Goal: Information Seeking & Learning: Find specific page/section

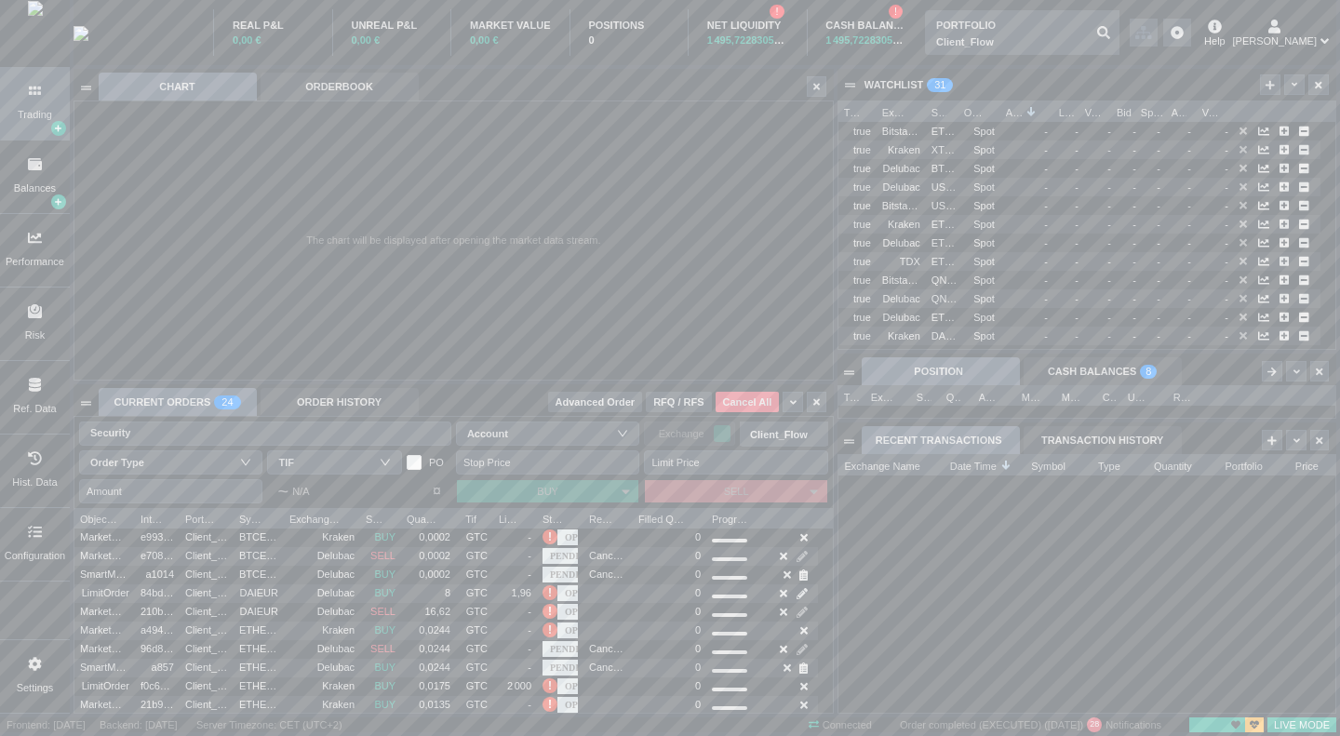
scroll to position [258, 497]
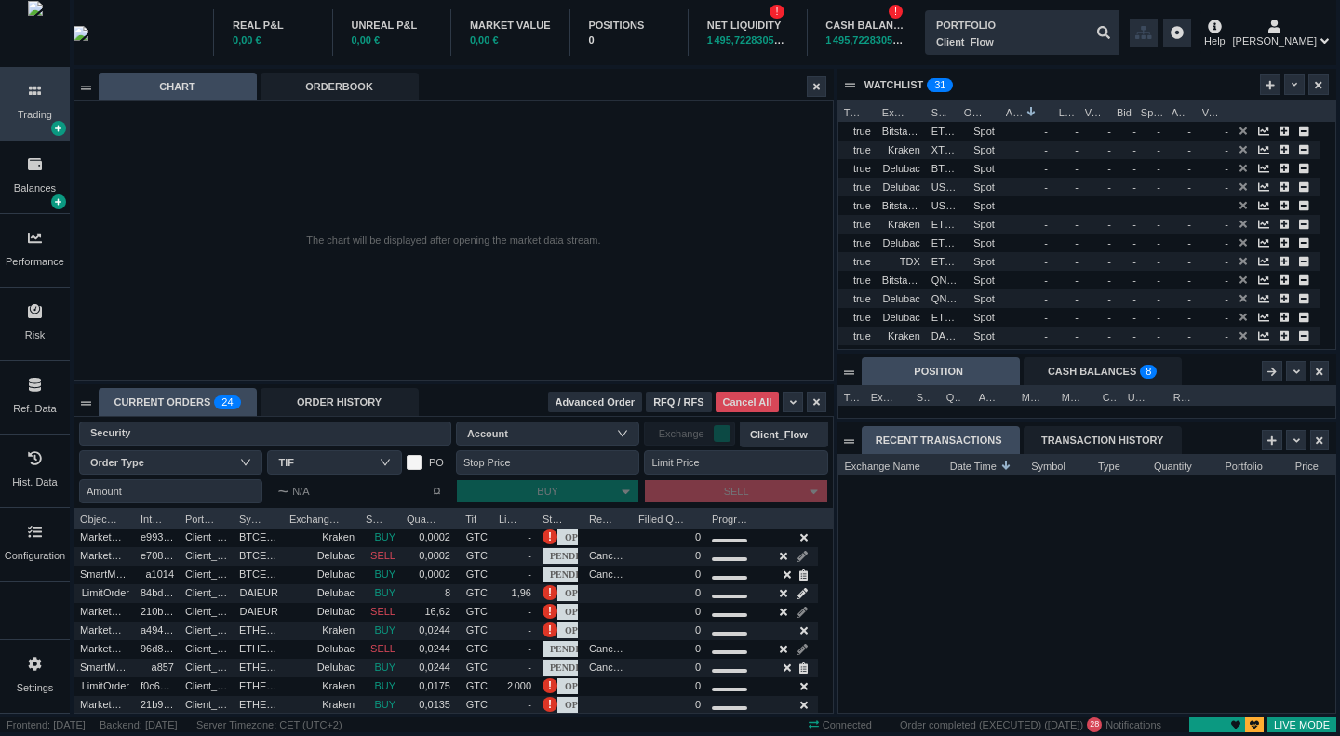
click at [617, 401] on span "Advanced Order" at bounding box center [595, 402] width 80 height 16
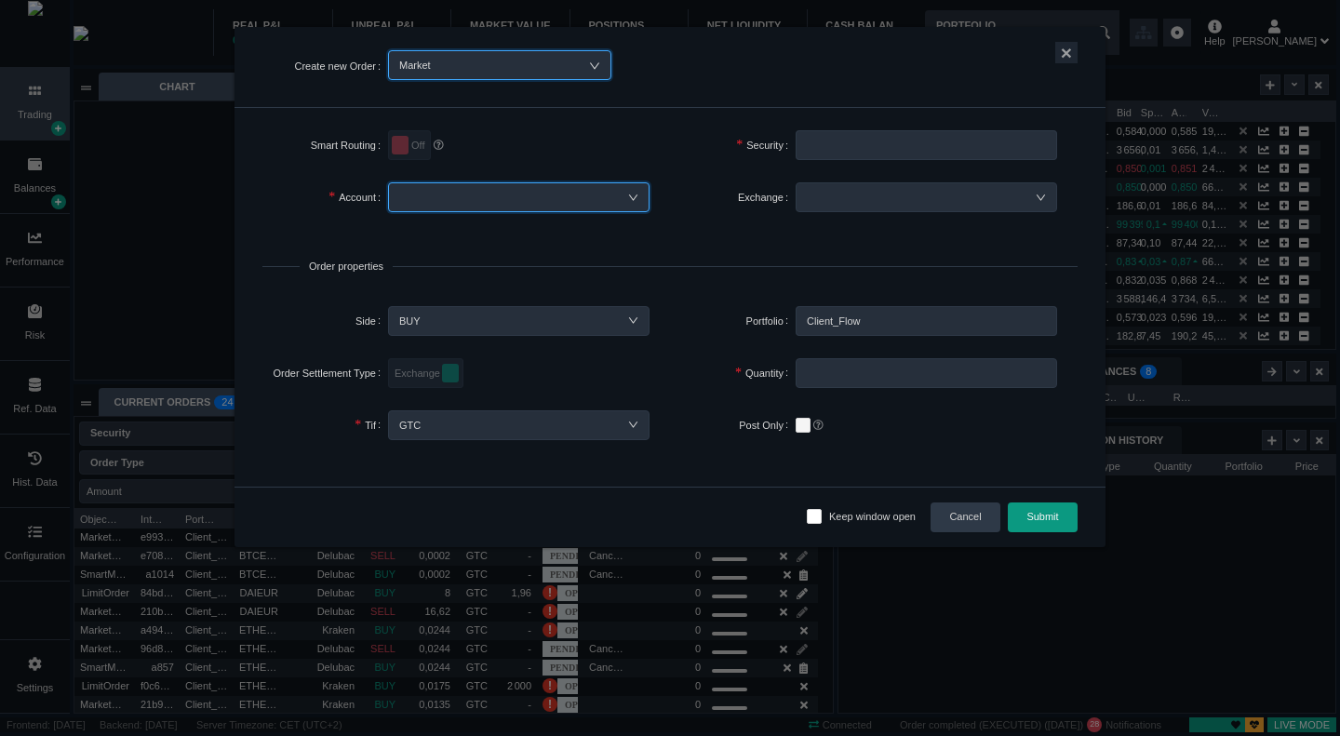
click at [565, 189] on div at bounding box center [518, 197] width 239 height 28
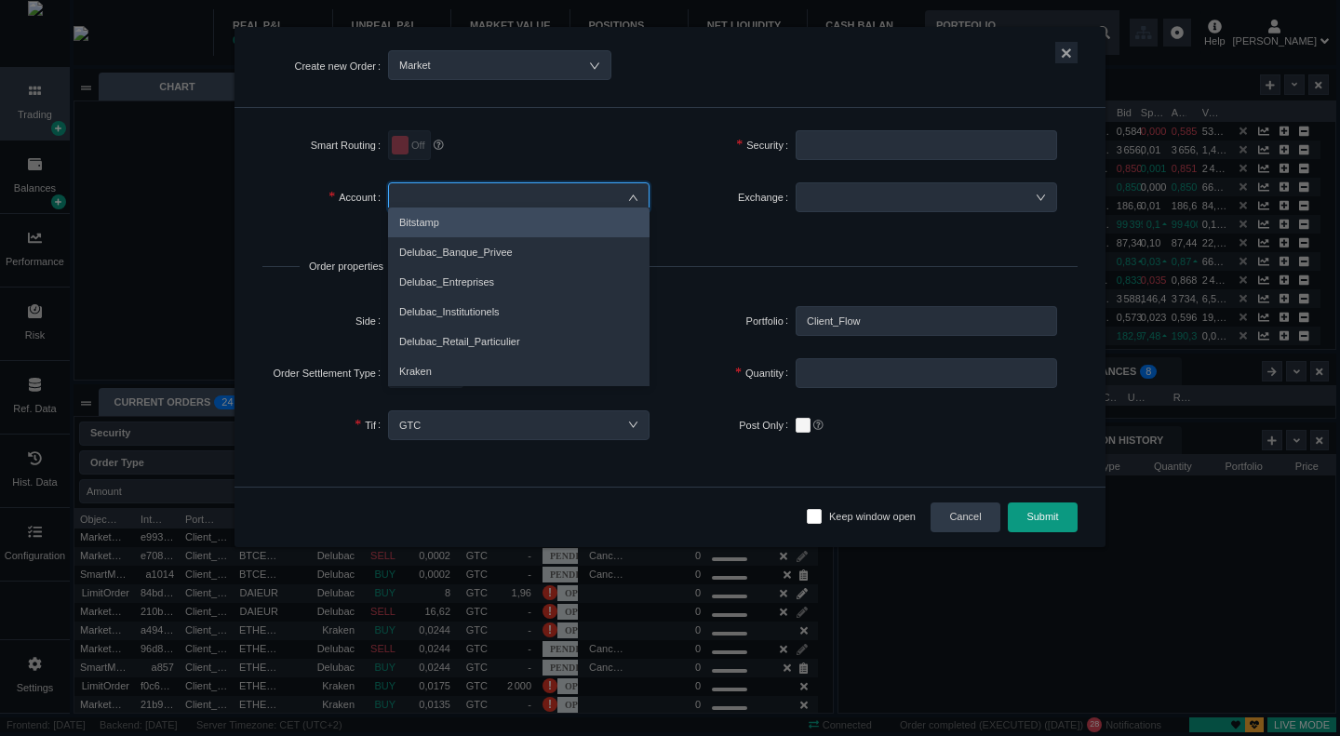
click at [697, 240] on div "Smart Routing Off Security Security Account Exchange Order properties Side BUY …" at bounding box center [669, 297] width 871 height 379
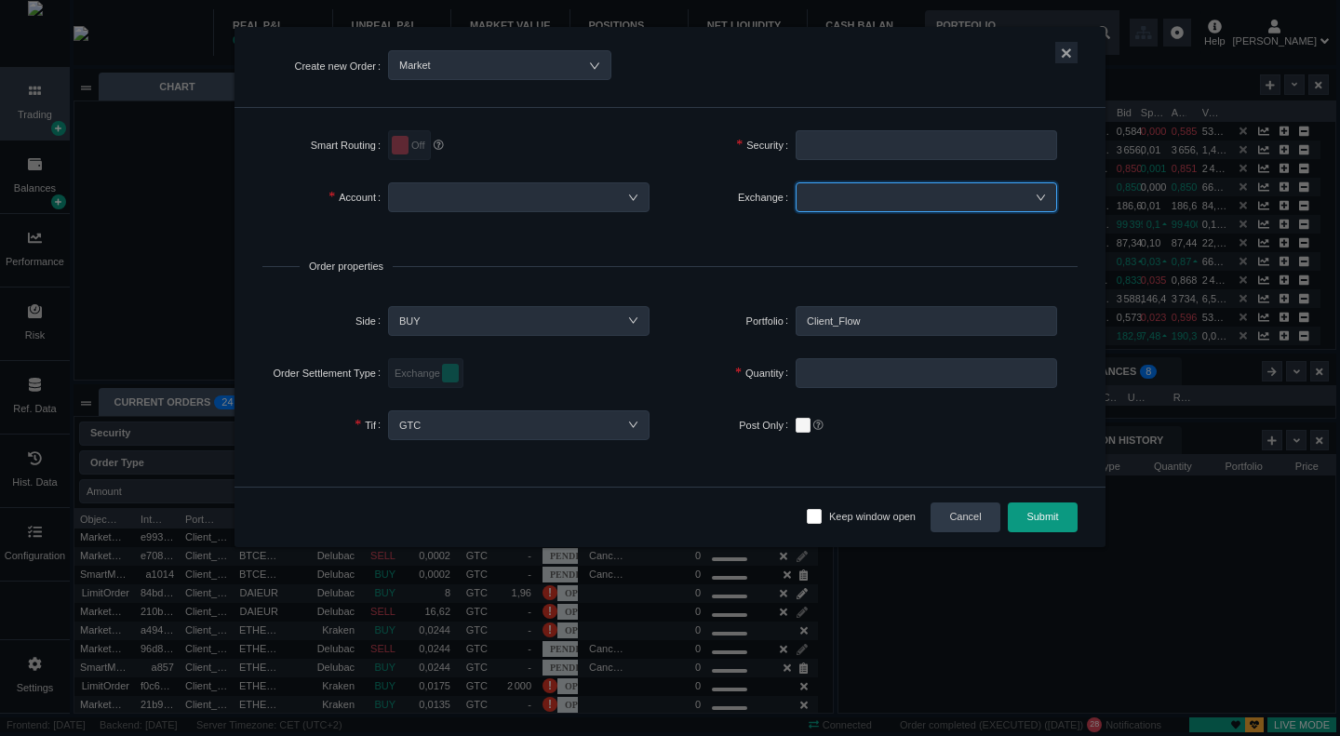
click at [897, 200] on div at bounding box center [926, 197] width 239 height 28
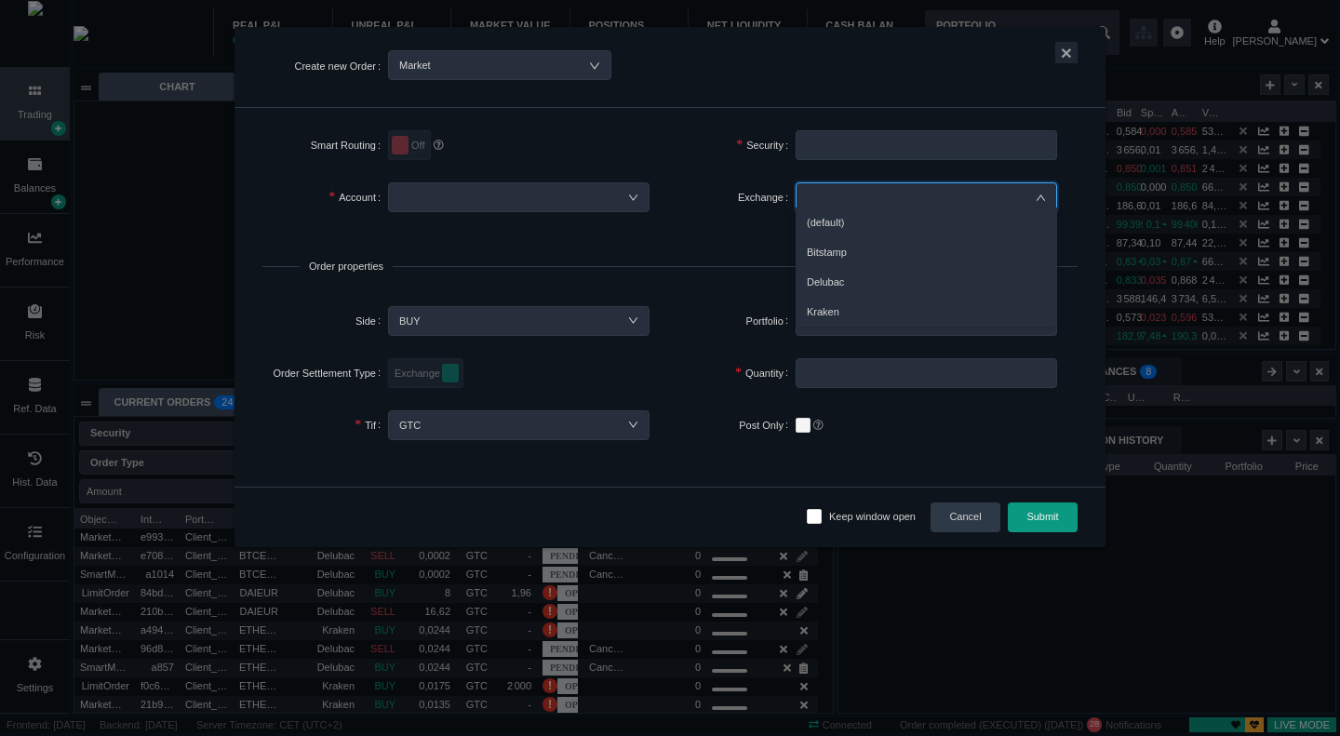
click at [685, 228] on div "Exchange" at bounding box center [733, 205] width 126 height 52
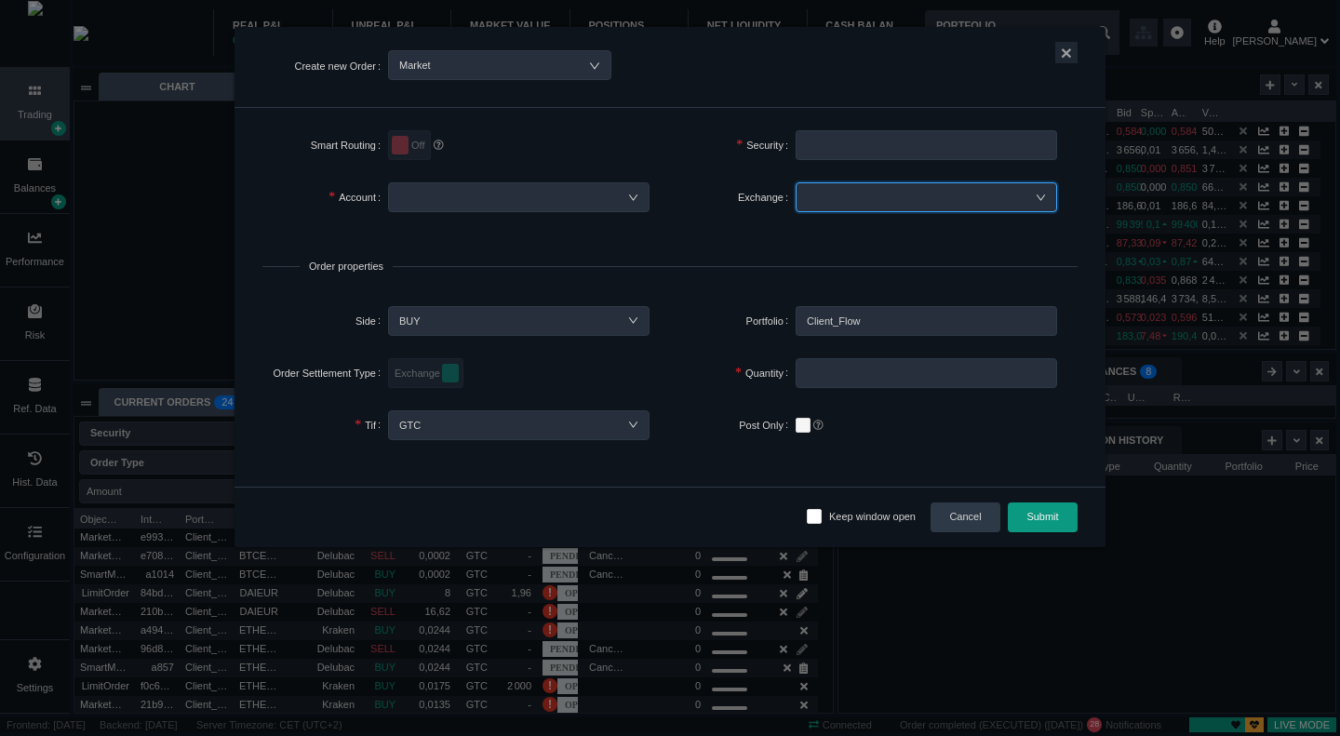
click at [804, 197] on div at bounding box center [925, 197] width 261 height 30
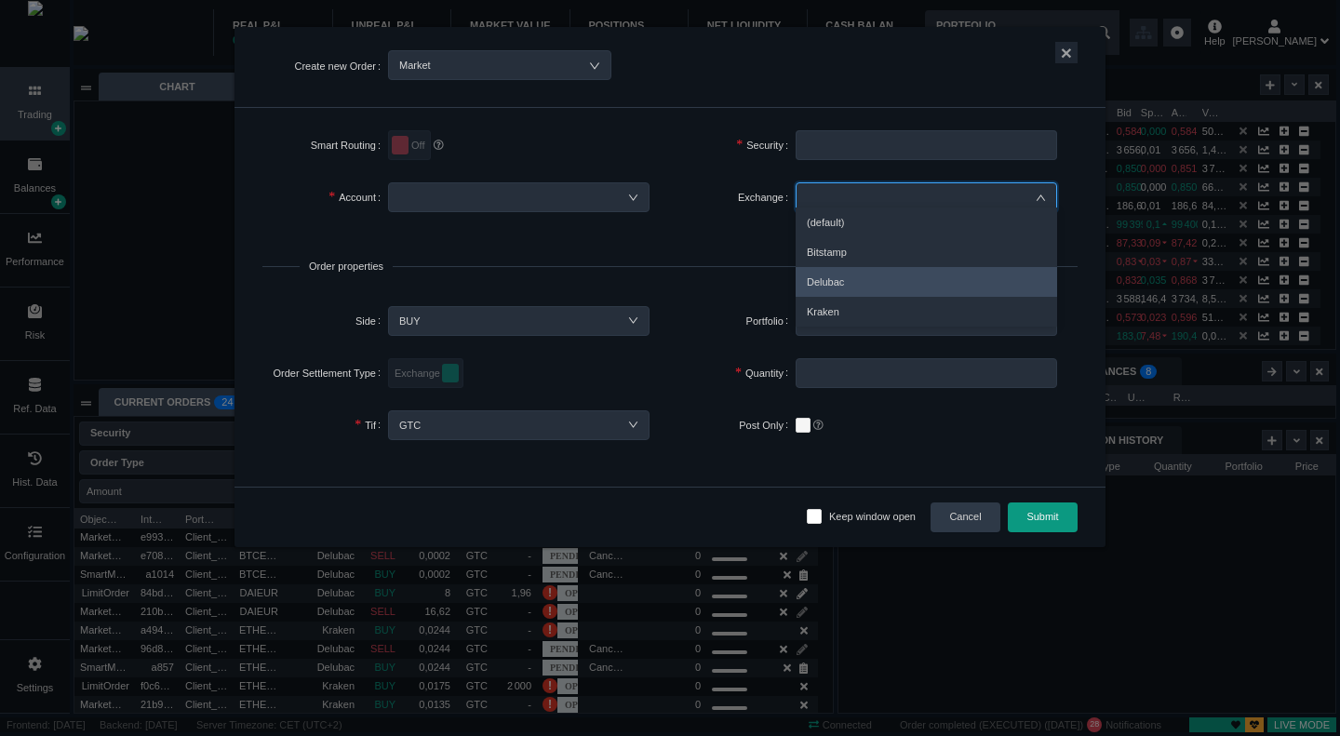
click at [844, 285] on li "Delubac" at bounding box center [925, 282] width 261 height 30
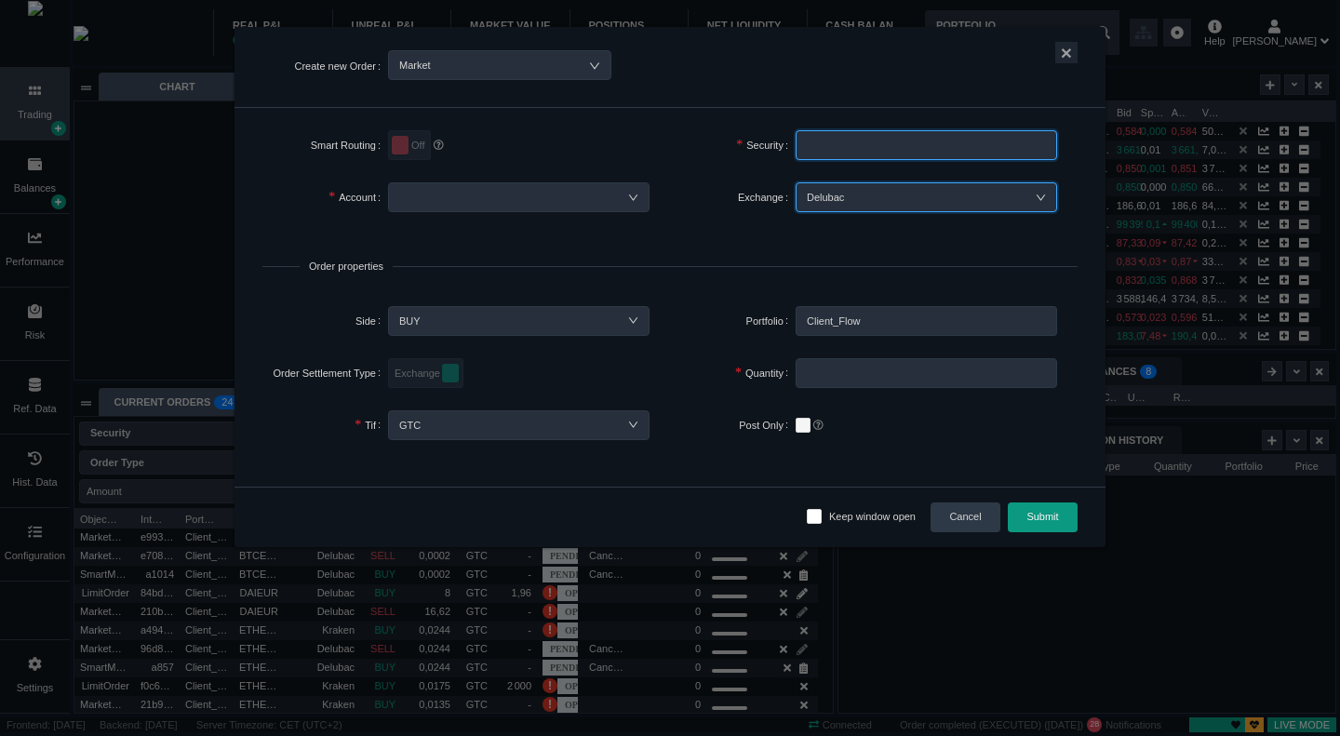
click at [855, 153] on input "text" at bounding box center [925, 145] width 261 height 30
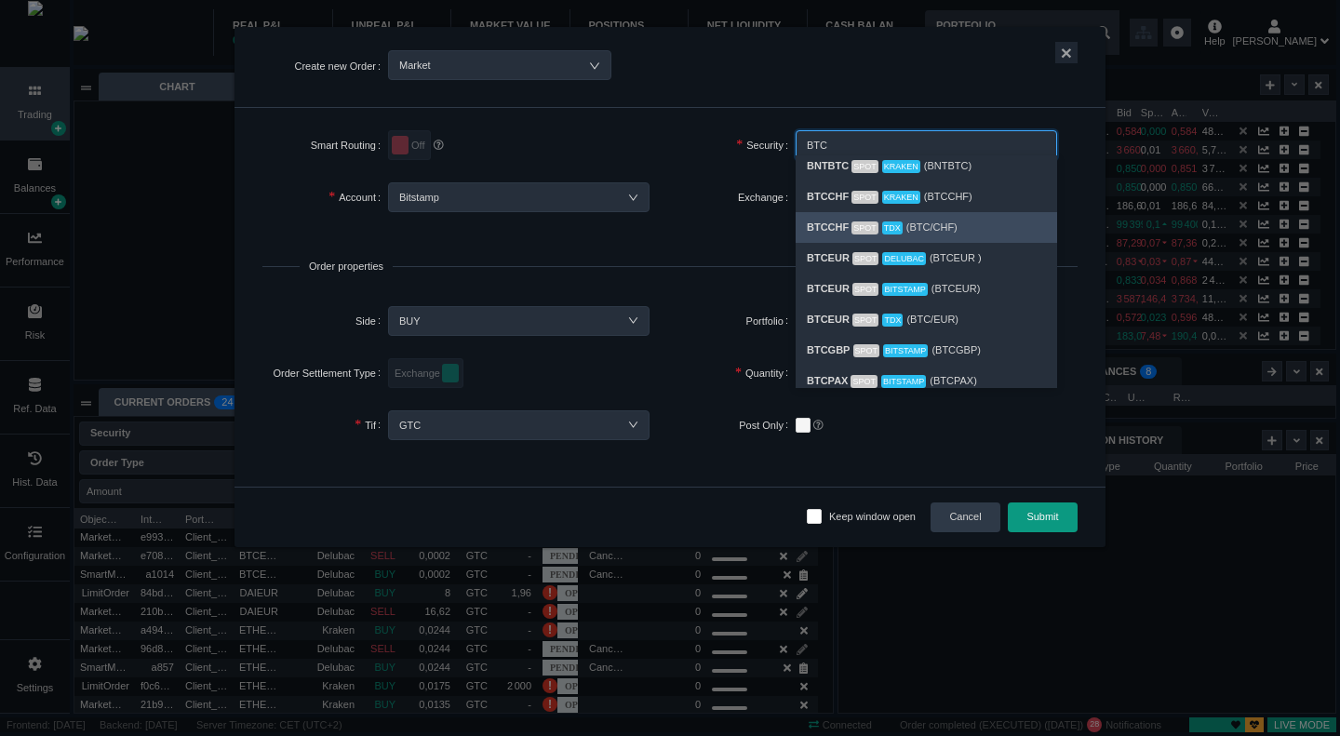
scroll to position [460, 0]
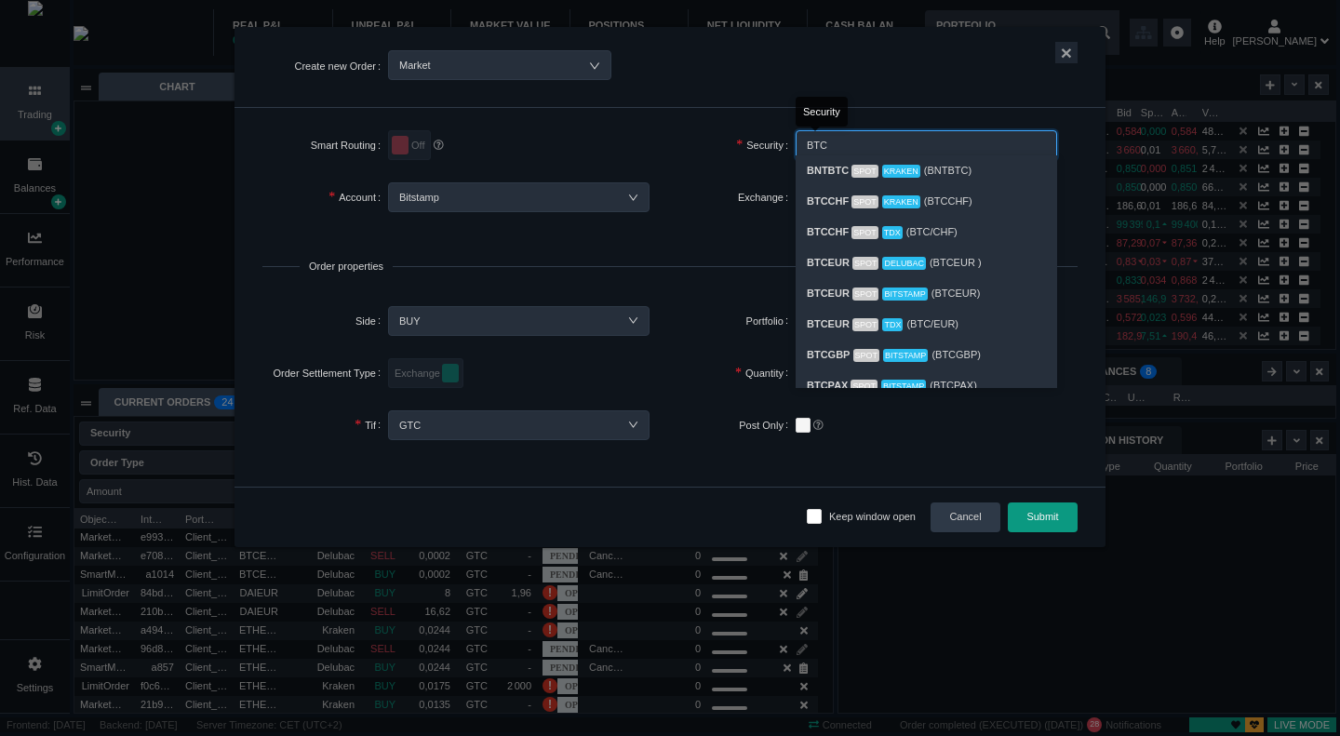
click at [830, 147] on input "BTC" at bounding box center [925, 145] width 261 height 30
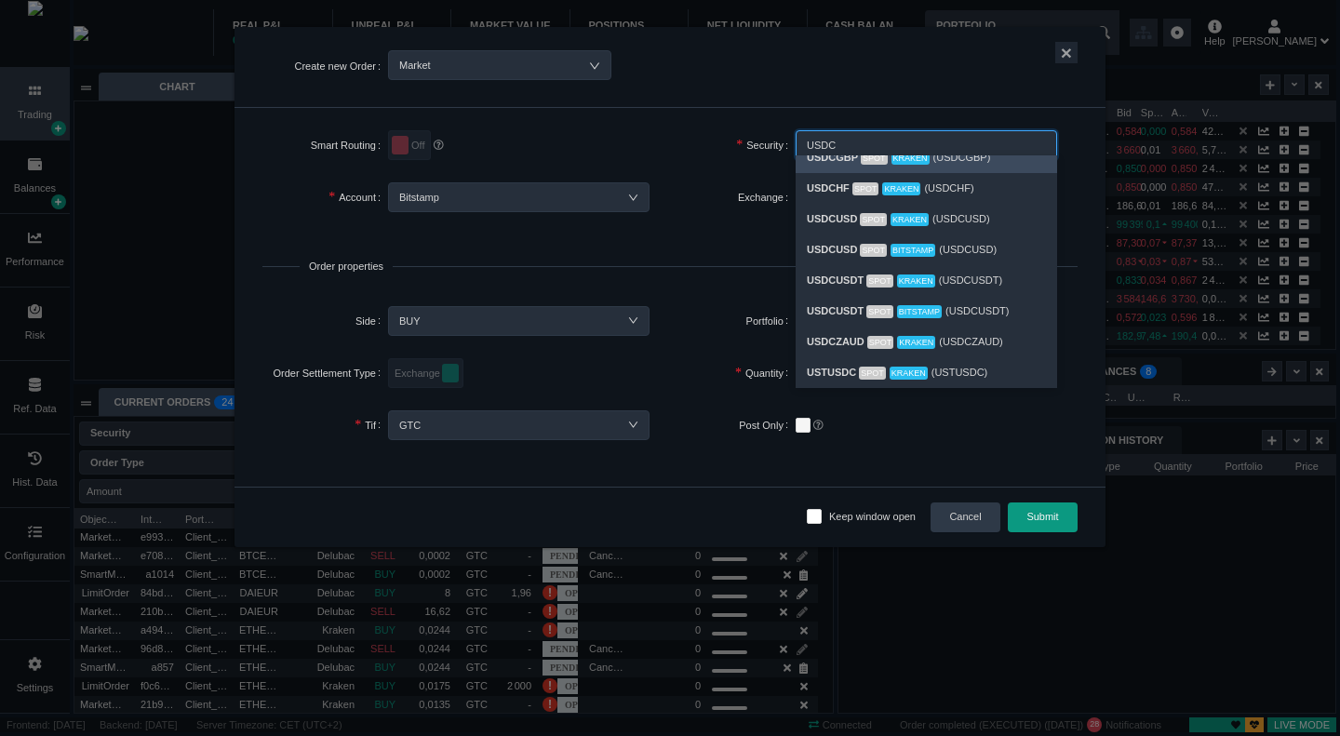
scroll to position [276, 0]
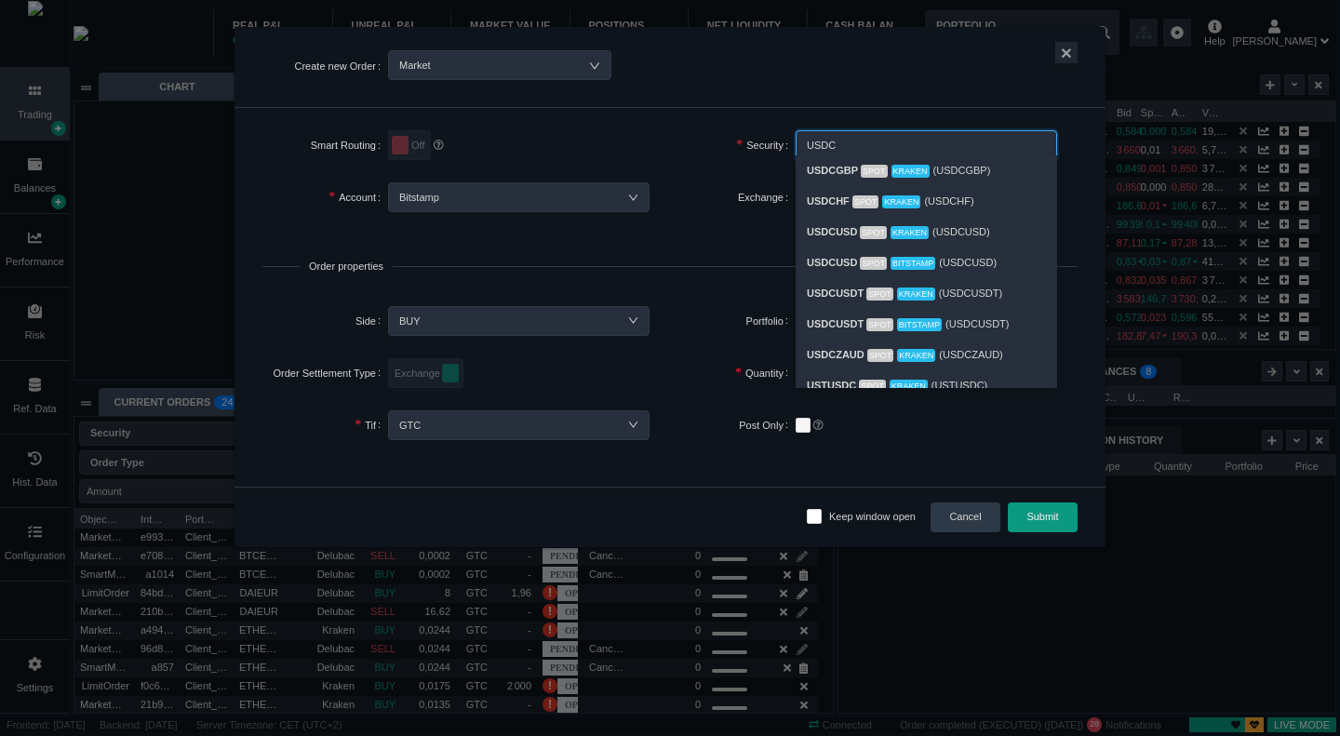
type input "USDC"
click at [1059, 51] on button "×" at bounding box center [1066, 52] width 22 height 21
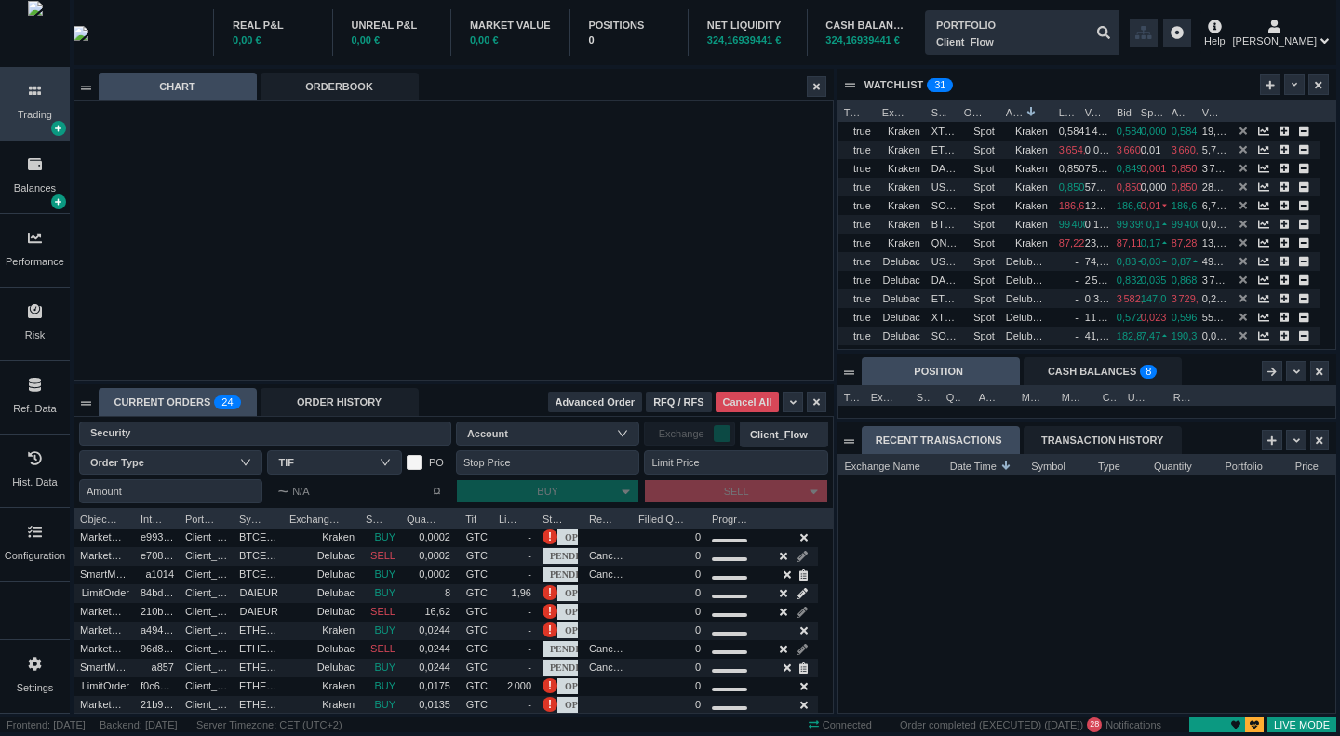
click at [33, 174] on div "Balances" at bounding box center [35, 176] width 70 height 73
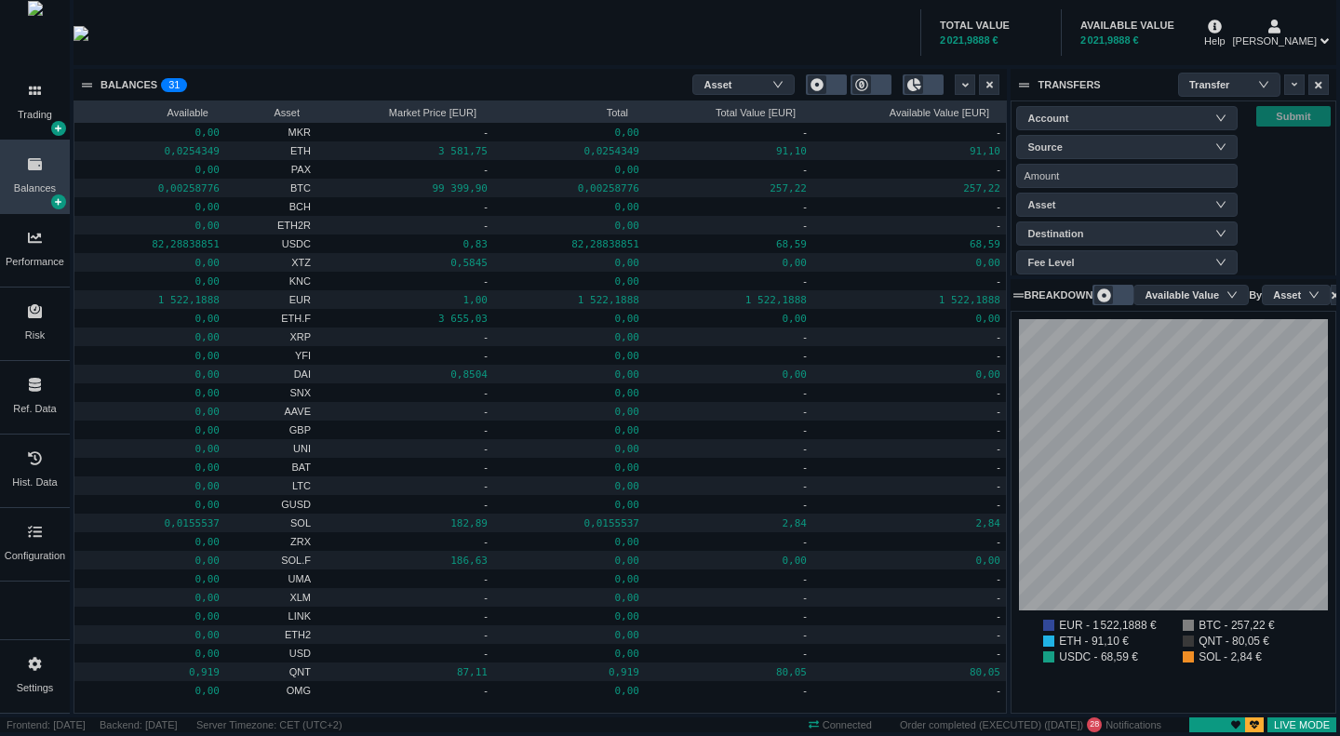
scroll to position [401, 323]
click at [43, 385] on div "Ref. Data" at bounding box center [35, 397] width 70 height 73
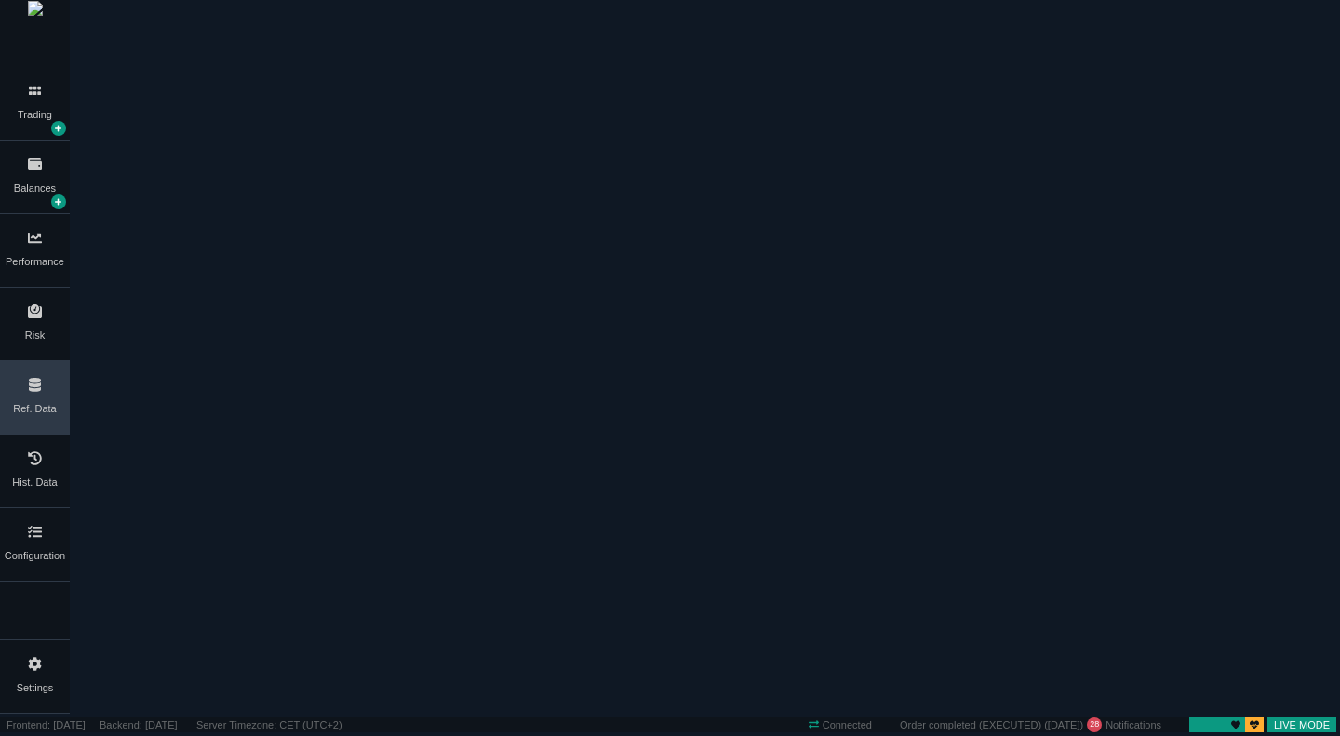
scroll to position [0, 0]
click at [314, 70] on div "Exchange" at bounding box center [286, 61] width 56 height 17
click at [182, 598] on div "Name" at bounding box center [178, 606] width 152 height 17
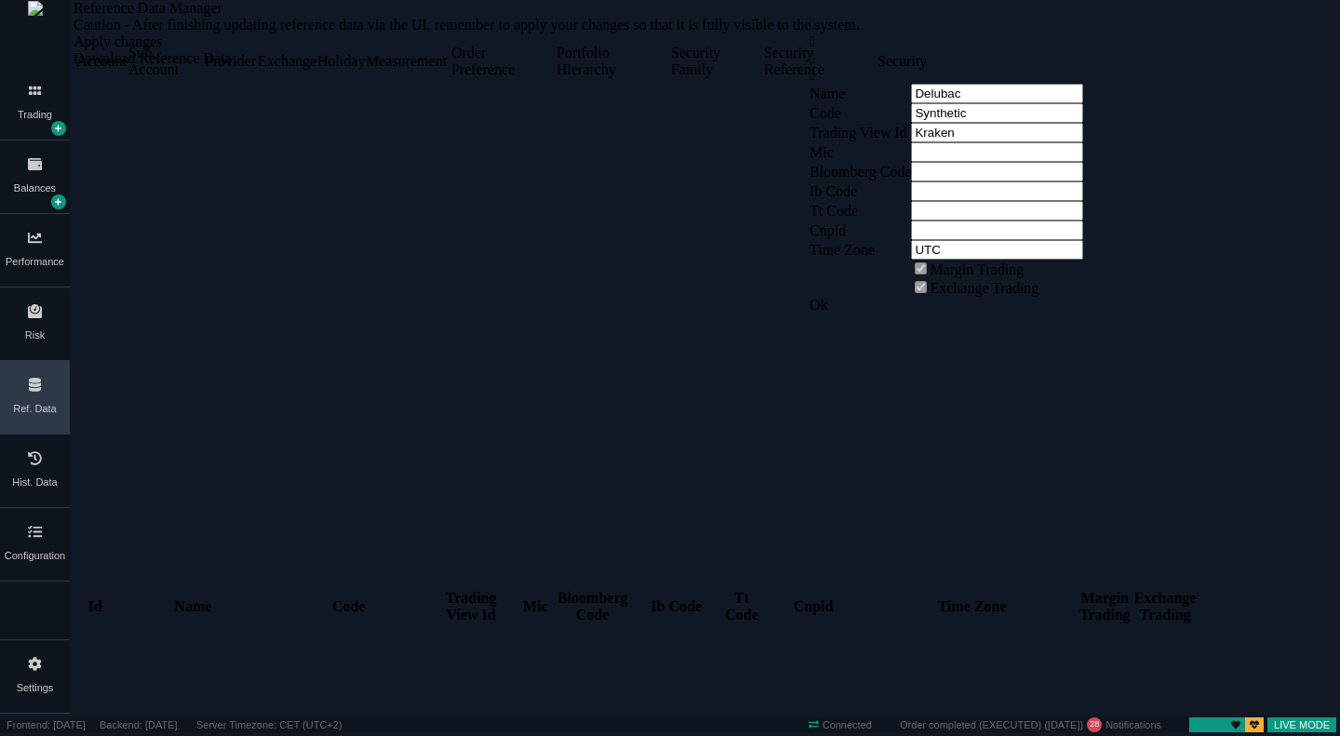
scroll to position [0, 0]
click at [195, 78] on div "Sub Account" at bounding box center [164, 61] width 73 height 33
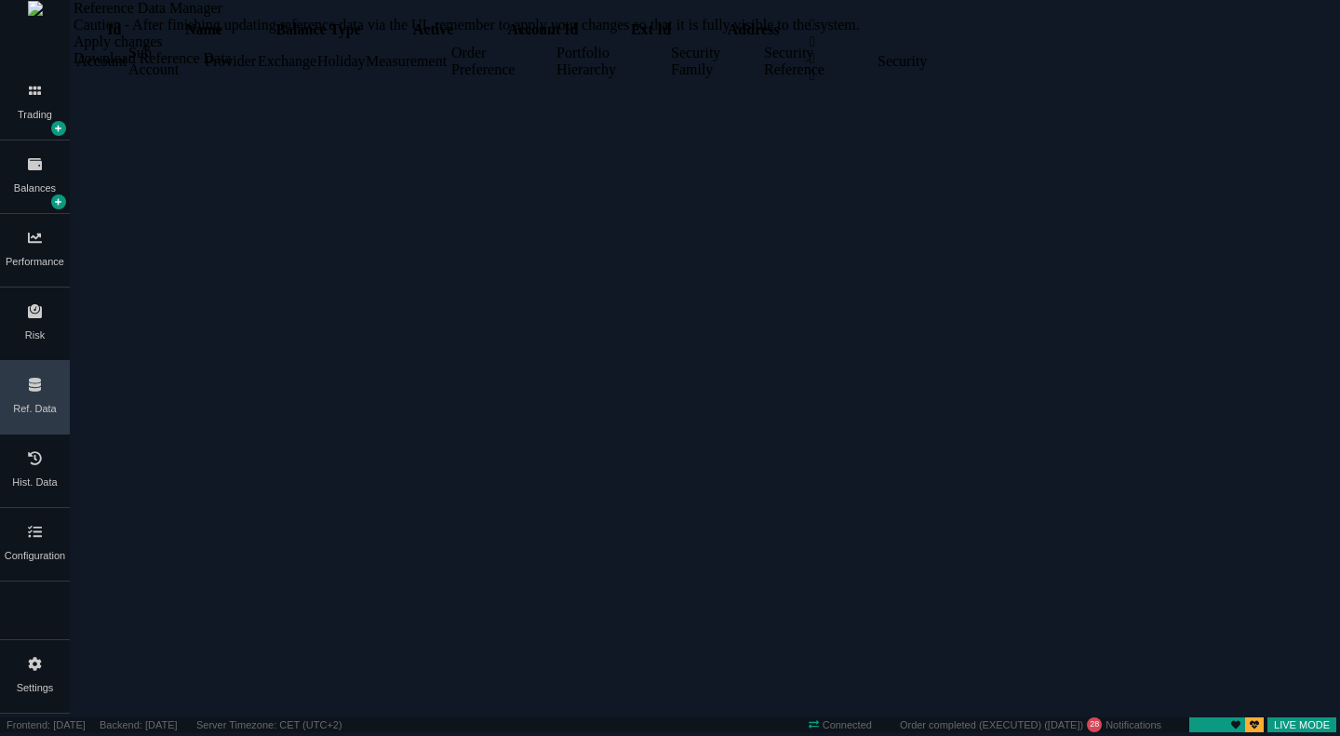
click at [314, 70] on div "Exchange" at bounding box center [286, 61] width 56 height 17
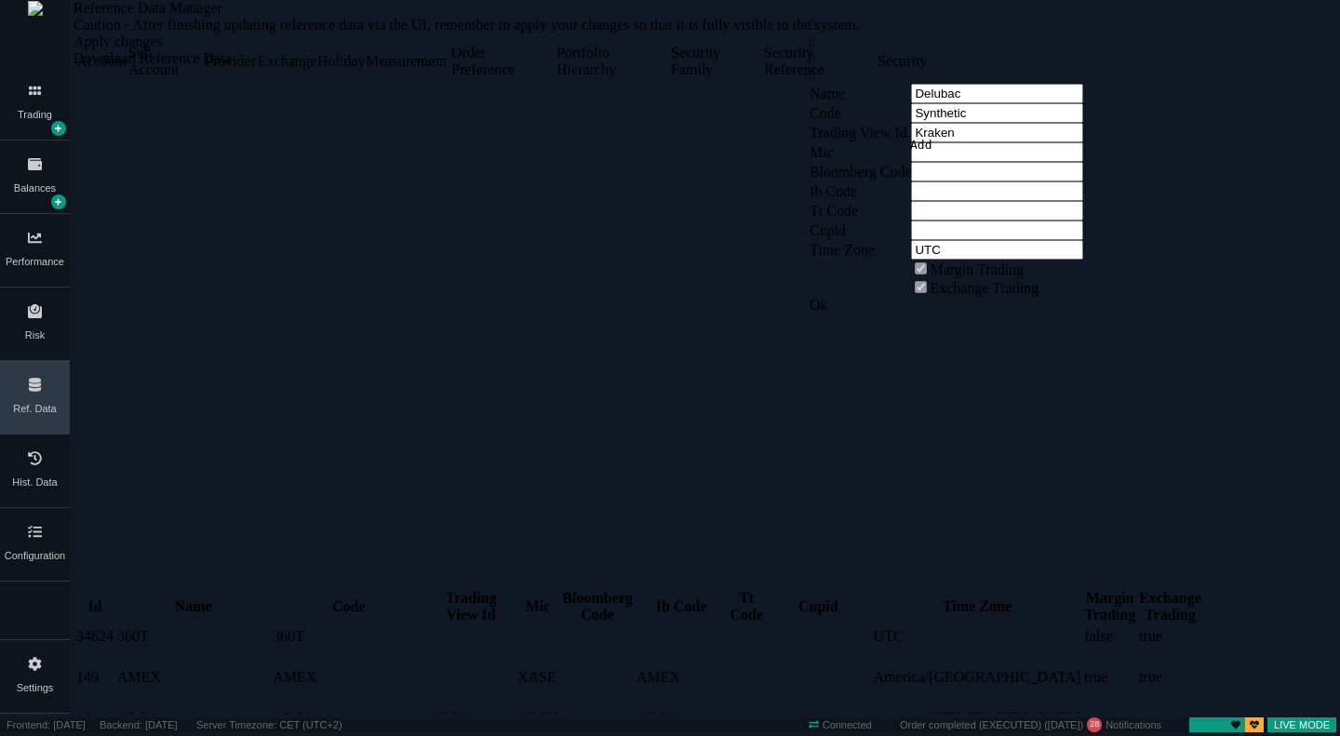
click at [901, 50] on div "" at bounding box center [1053, 41] width 489 height 17
click at [362, 70] on div "Holiday" at bounding box center [339, 61] width 45 height 17
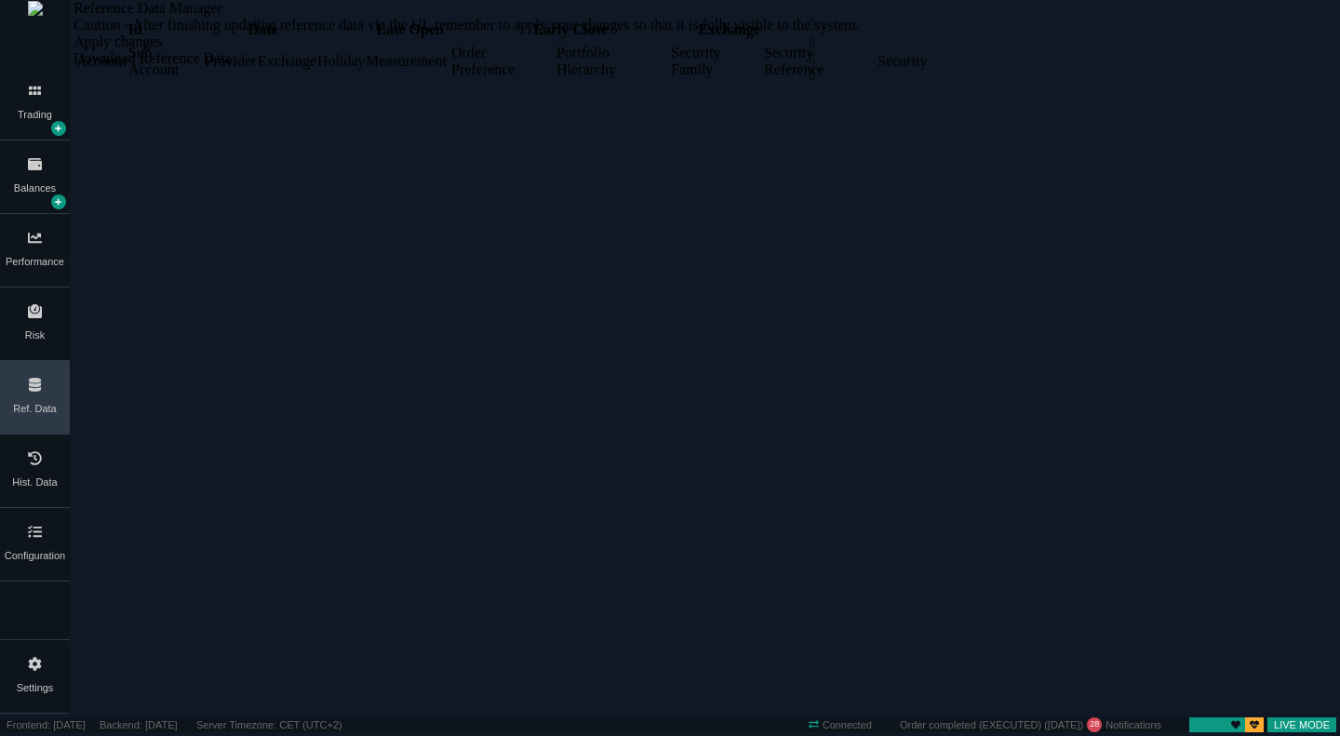
click at [314, 70] on div "Exchange" at bounding box center [286, 61] width 56 height 17
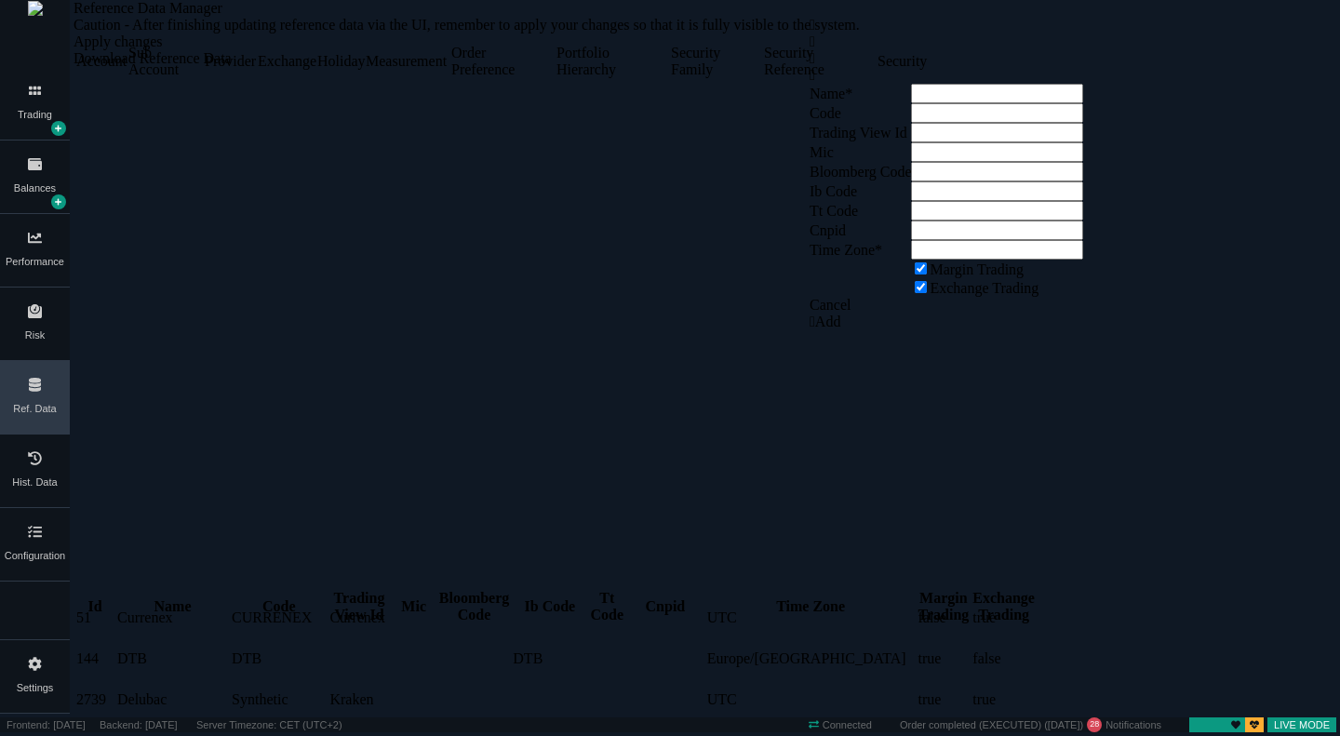
scroll to position [186, 0]
click at [760, 78] on div "Security Family" at bounding box center [715, 61] width 89 height 33
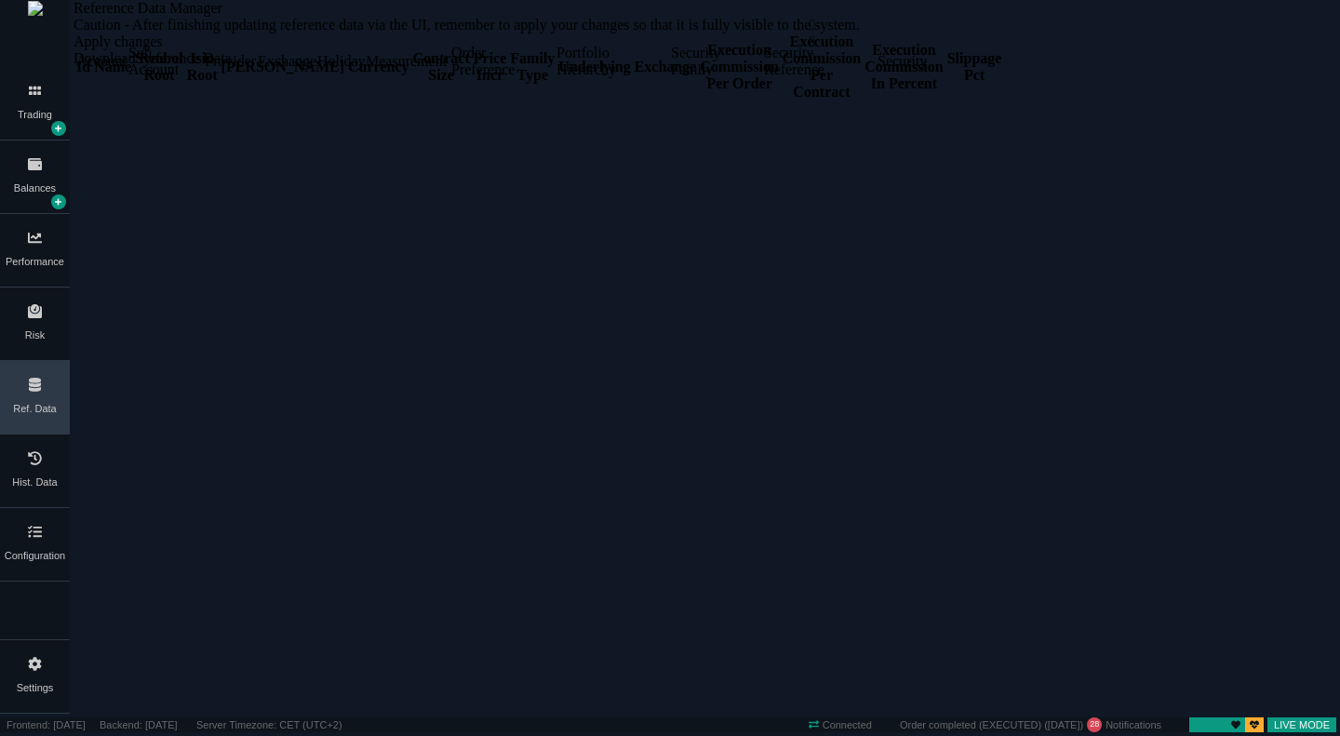
click at [899, 50] on div "" at bounding box center [1053, 41] width 489 height 17
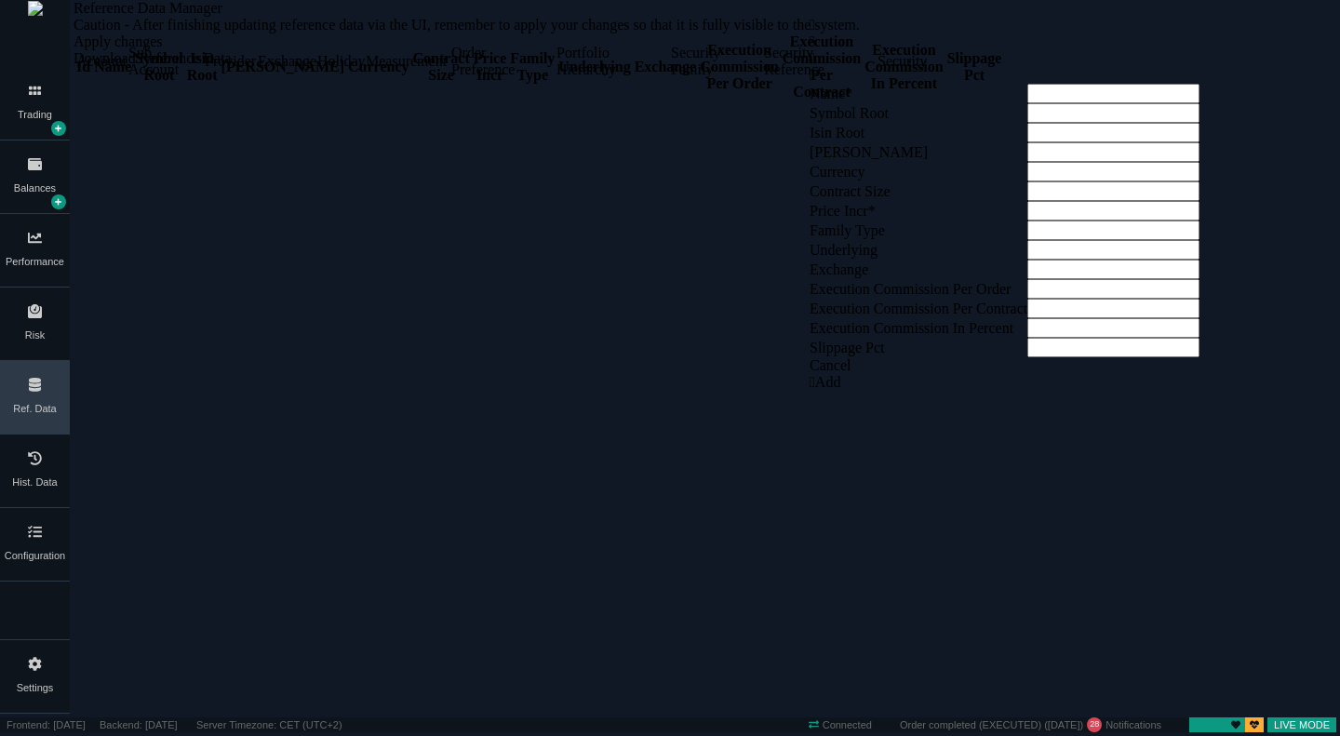
scroll to position [0, 0]
click at [925, 70] on div "Security" at bounding box center [900, 61] width 47 height 17
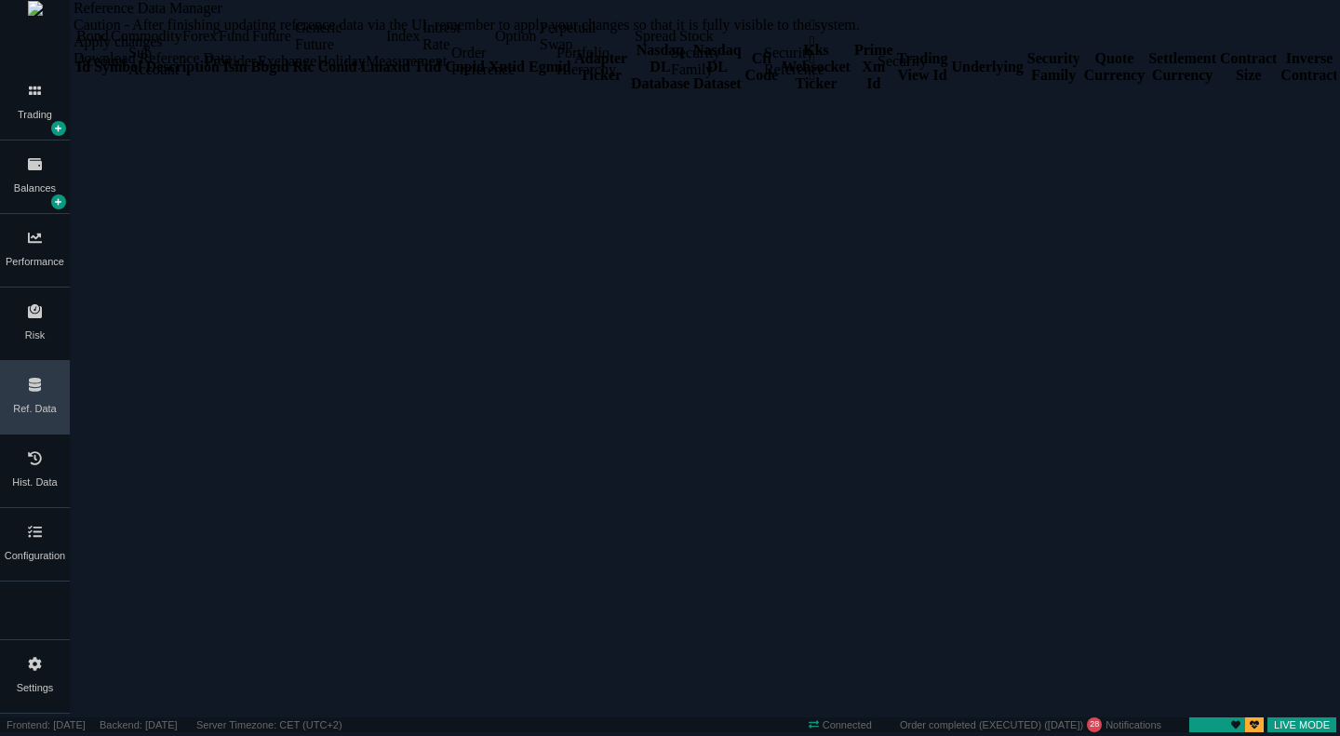
click at [215, 45] on div "Forex" at bounding box center [198, 36] width 33 height 17
